Goal: Task Accomplishment & Management: Manage account settings

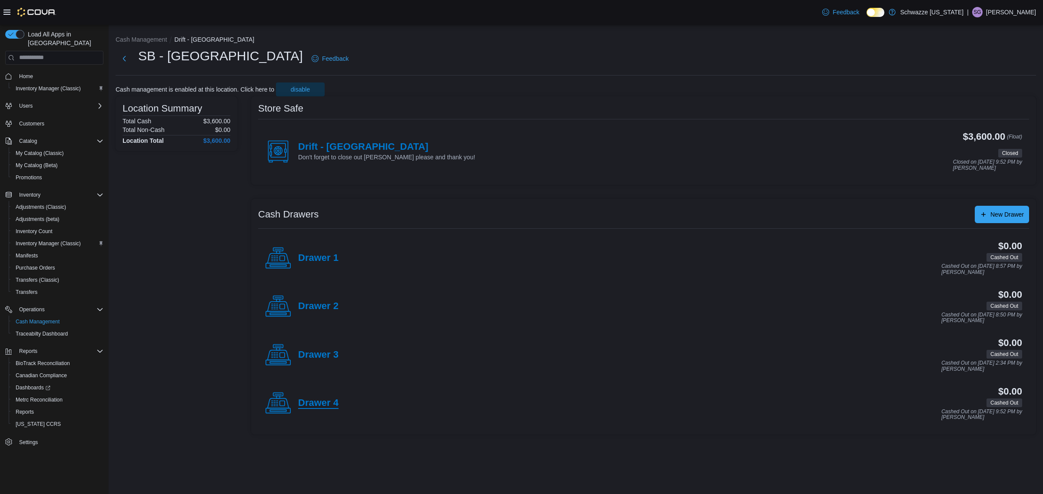
click at [322, 401] on h4 "Drawer 4" at bounding box center [318, 403] width 40 height 11
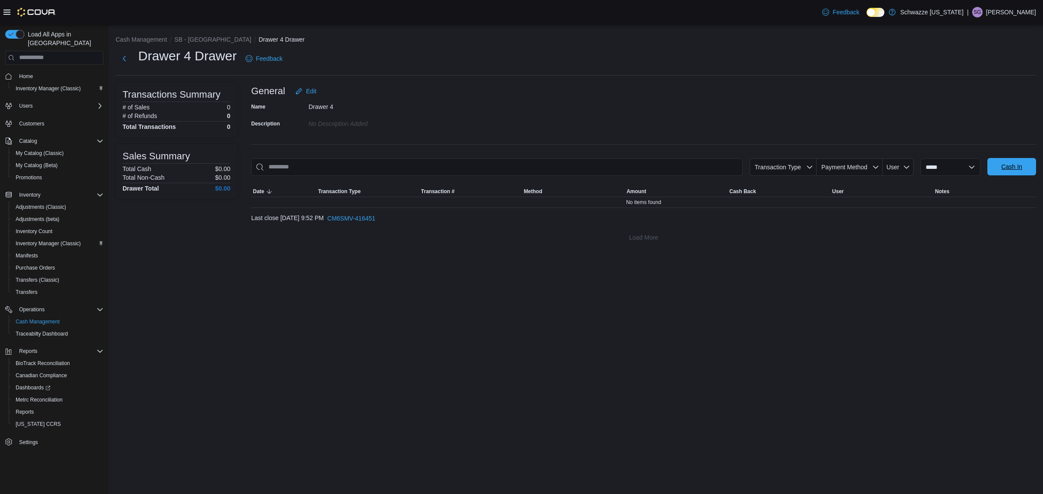
click at [1019, 159] on span "Cash In" at bounding box center [1011, 166] width 38 height 17
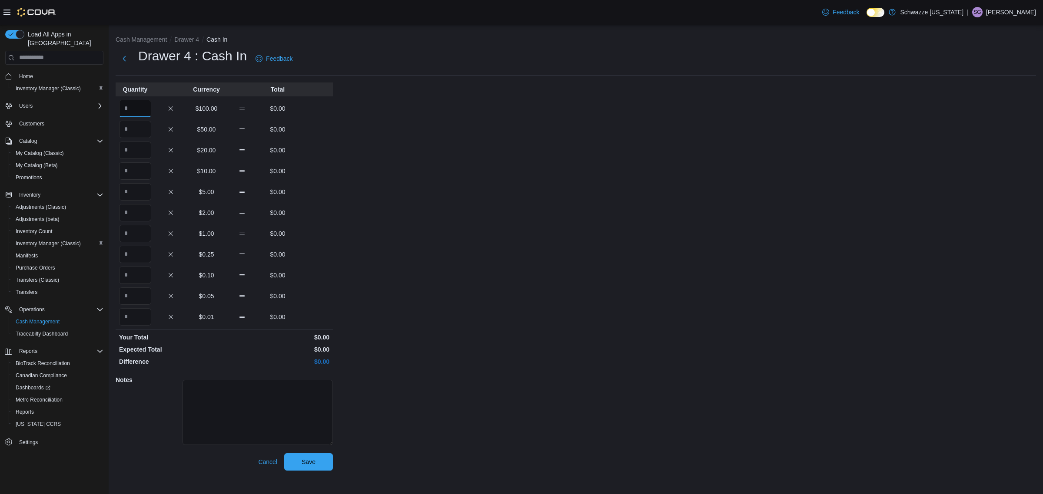
click at [144, 103] on input "Quantity" at bounding box center [135, 108] width 32 height 17
type input "*"
click at [313, 462] on span "Save" at bounding box center [308, 461] width 14 height 9
click at [125, 61] on button "Next" at bounding box center [124, 58] width 17 height 17
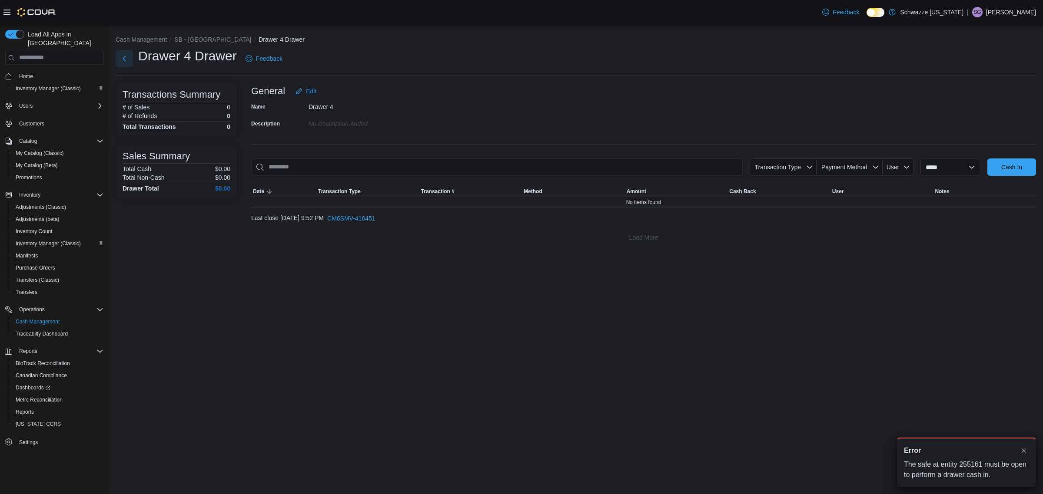
click at [125, 61] on button "Next" at bounding box center [124, 58] width 17 height 17
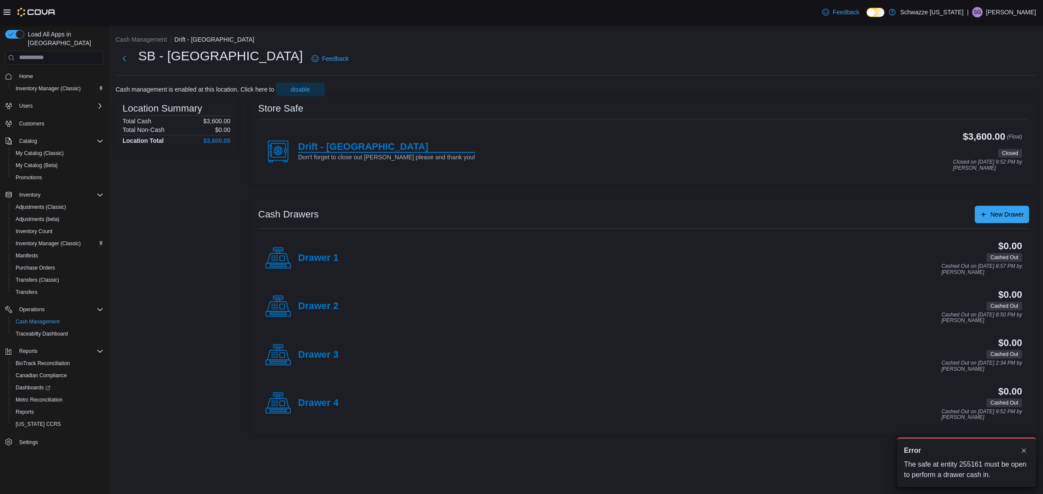
click at [375, 144] on h4 "Drift - [GEOGRAPHIC_DATA]" at bounding box center [386, 147] width 177 height 11
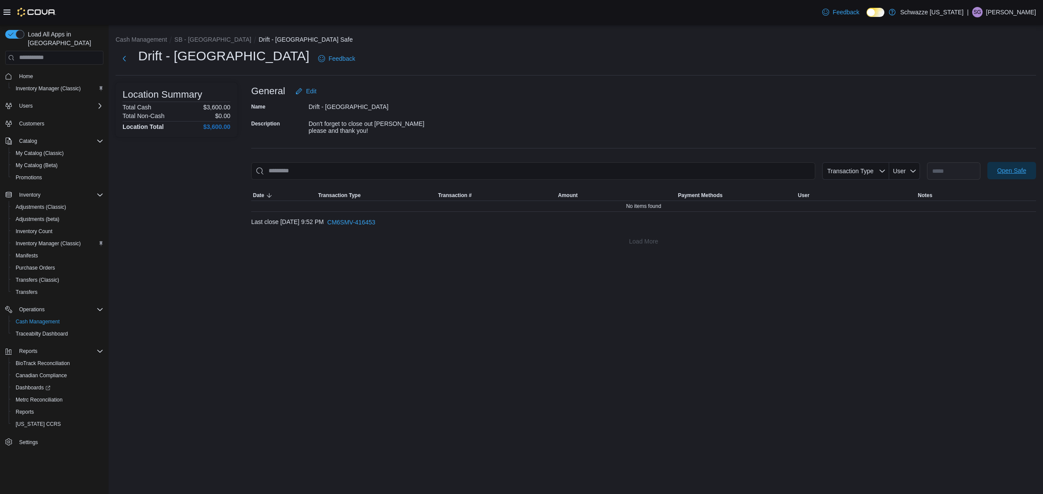
click at [1003, 166] on span "Open Safe" at bounding box center [1011, 170] width 38 height 17
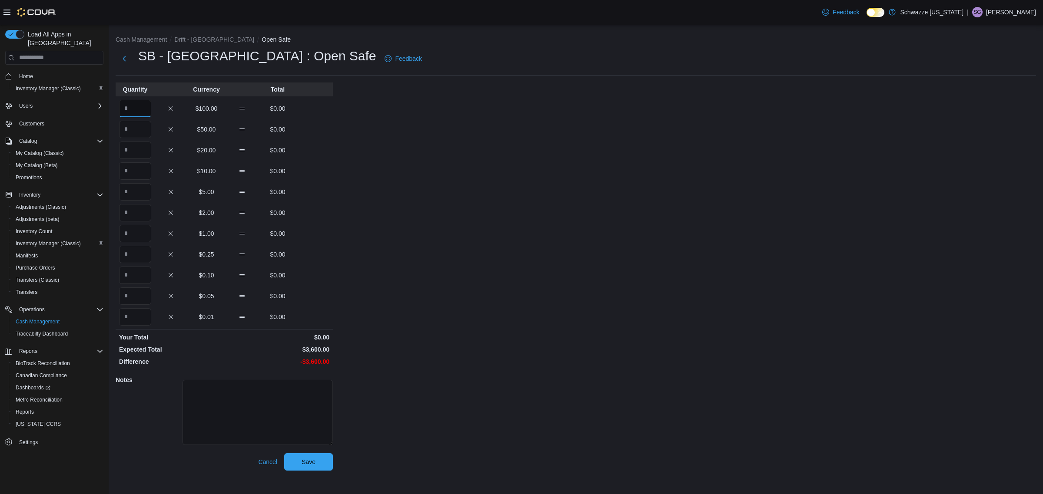
click at [150, 106] on input "Quantity" at bounding box center [135, 108] width 32 height 17
type input "**"
click at [314, 453] on span "Save" at bounding box center [308, 461] width 38 height 17
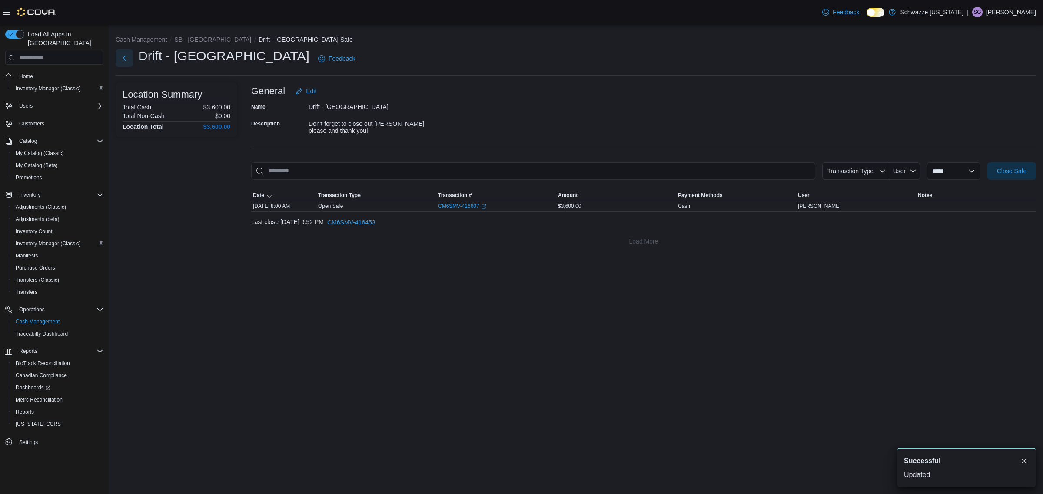
click at [125, 61] on button "Next" at bounding box center [124, 58] width 17 height 17
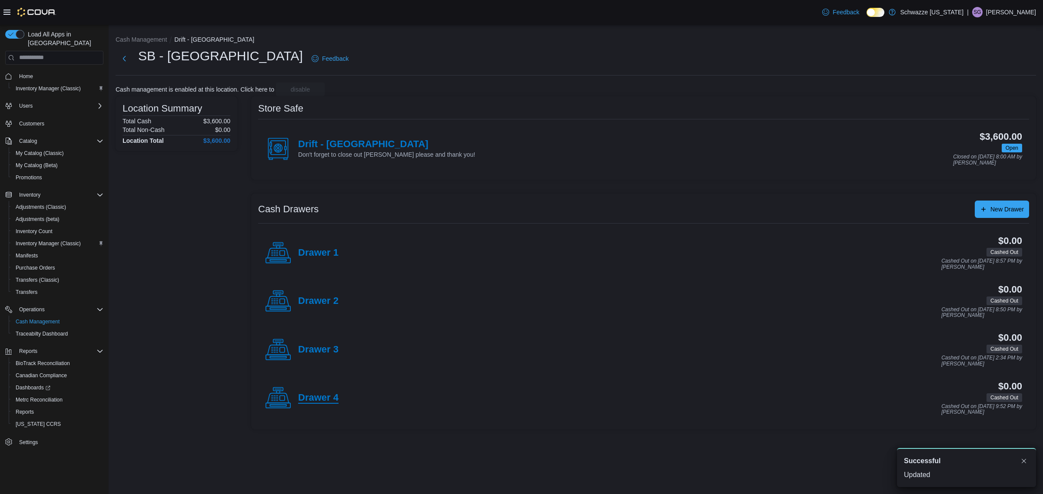
click at [318, 404] on h4 "Drawer 4" at bounding box center [318, 398] width 40 height 11
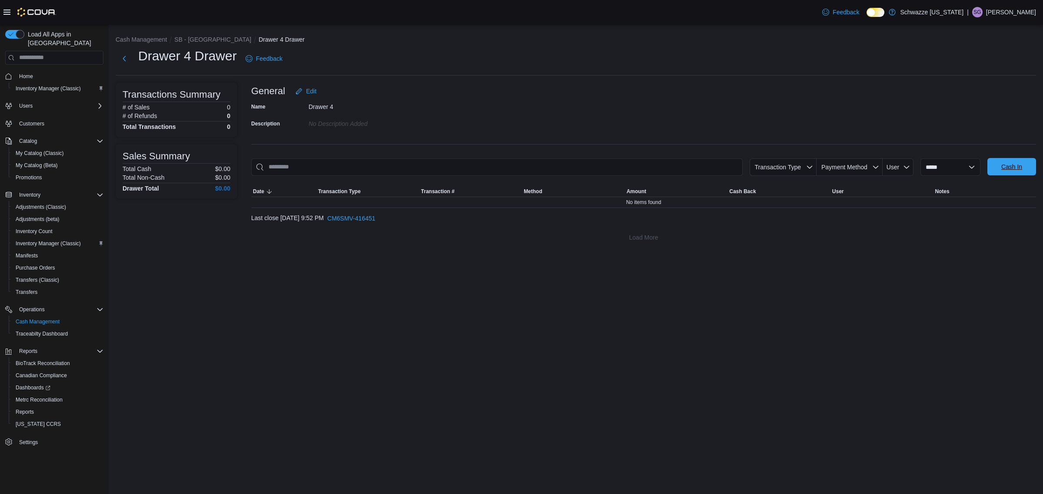
click at [1000, 166] on span "Cash In" at bounding box center [1011, 166] width 38 height 17
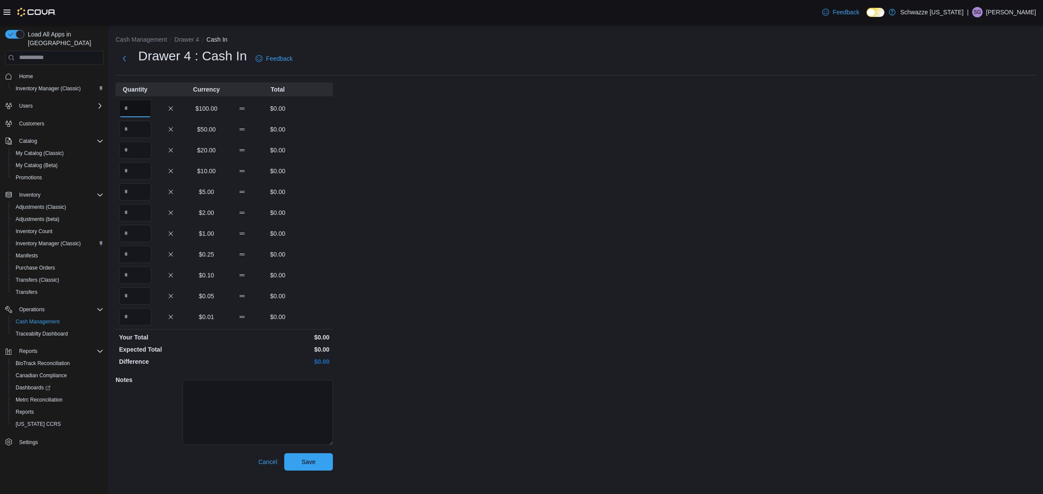
click at [140, 110] on input "Quantity" at bounding box center [135, 108] width 32 height 17
type input "*"
click at [298, 457] on span "Save" at bounding box center [308, 461] width 38 height 17
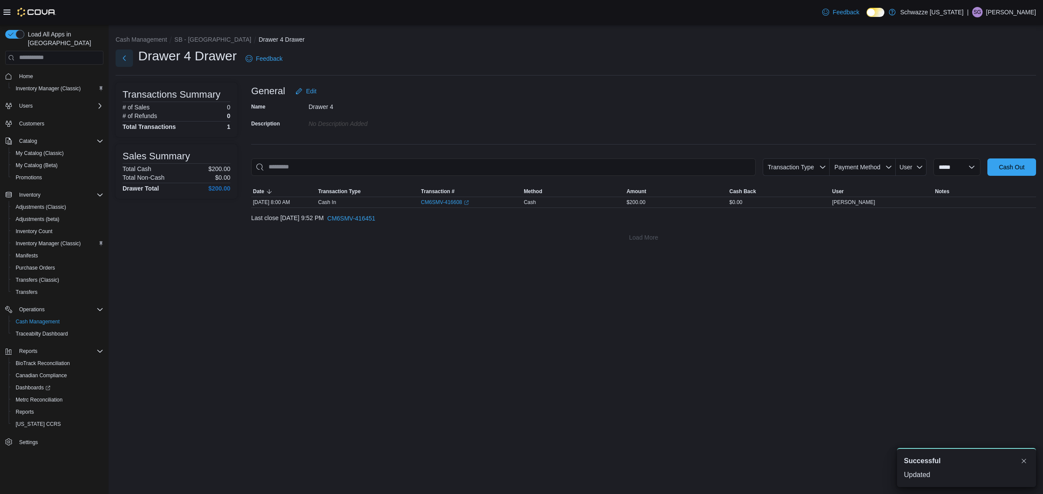
click at [129, 62] on button "Next" at bounding box center [124, 58] width 17 height 17
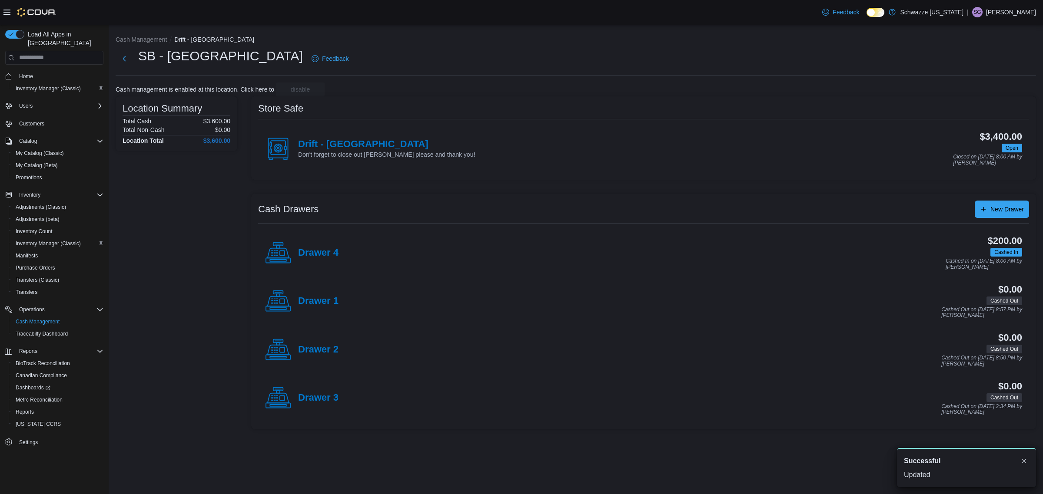
click at [302, 348] on h4 "Drawer 2" at bounding box center [318, 349] width 40 height 11
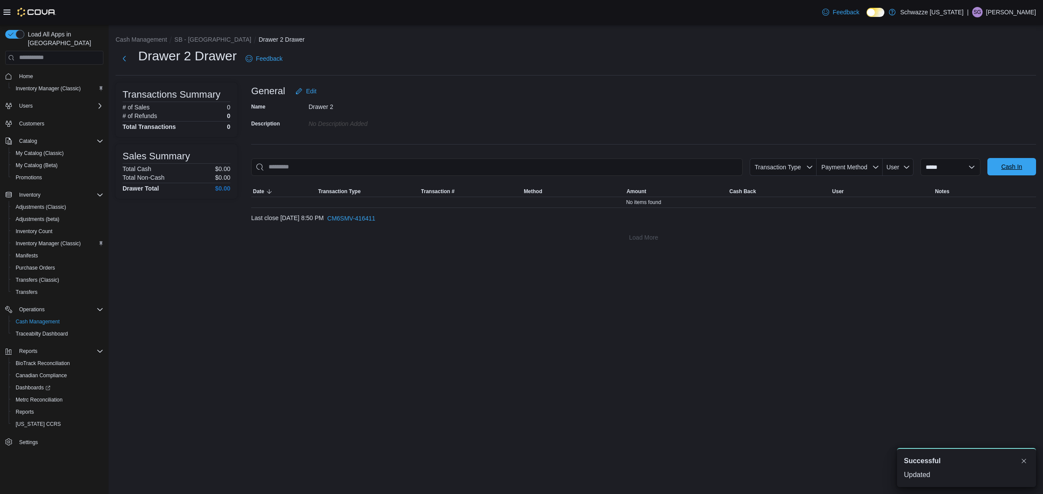
click at [1014, 161] on span "Cash In" at bounding box center [1011, 166] width 38 height 17
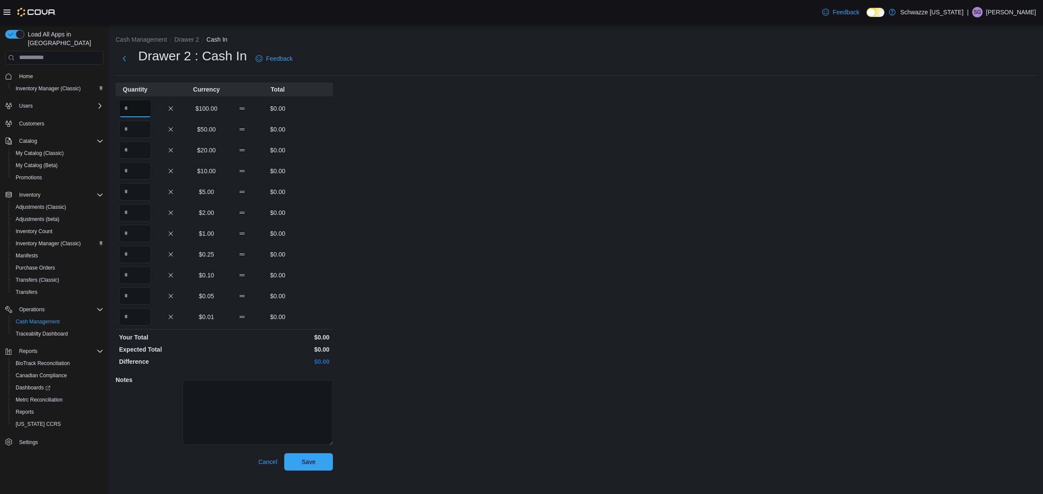
click at [141, 115] on input "Quantity" at bounding box center [135, 108] width 32 height 17
type input "*"
click at [318, 464] on span "Save" at bounding box center [308, 461] width 38 height 17
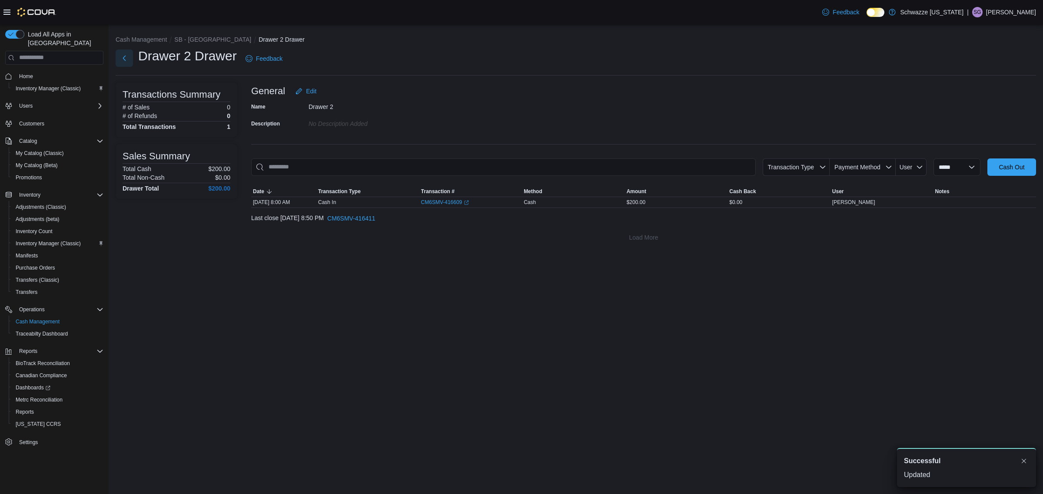
click at [126, 60] on button "Next" at bounding box center [124, 58] width 17 height 17
